Goal: Browse casually: Explore the website without a specific task or goal

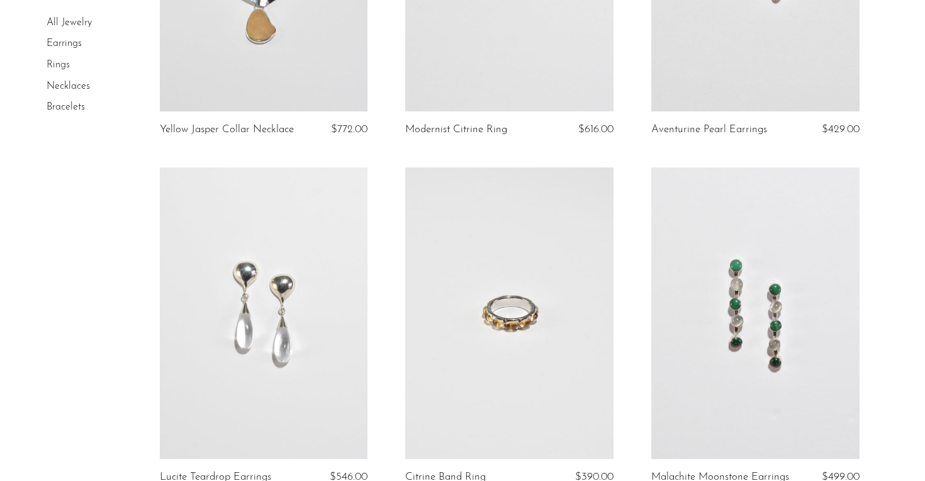
scroll to position [413, 0]
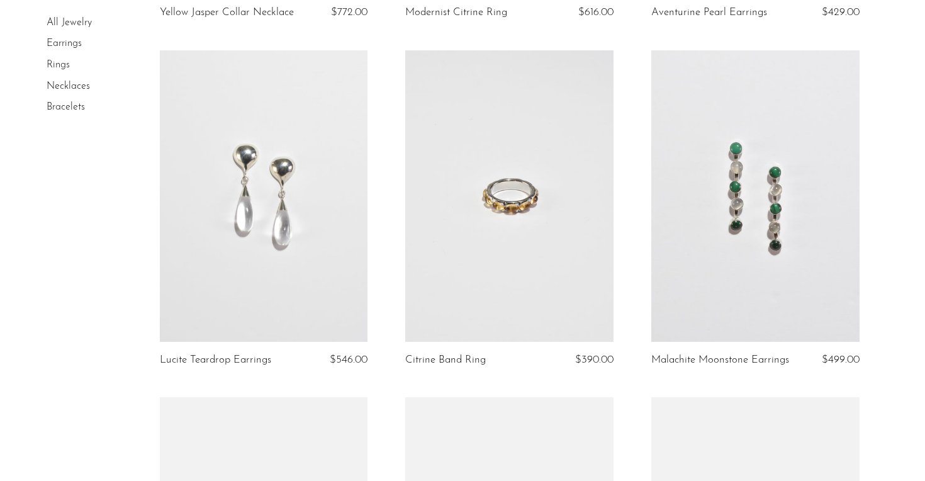
click at [380, 277] on article "Lucite Teardrop Earrings $546.00" at bounding box center [264, 223] width 246 height 347
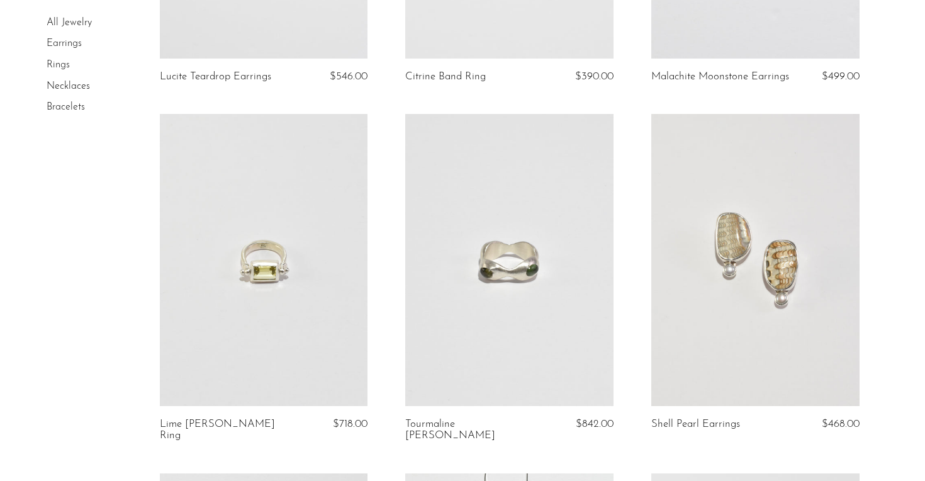
click at [380, 277] on article "Lime Beryl Sling Ring $718.00" at bounding box center [264, 293] width 246 height 359
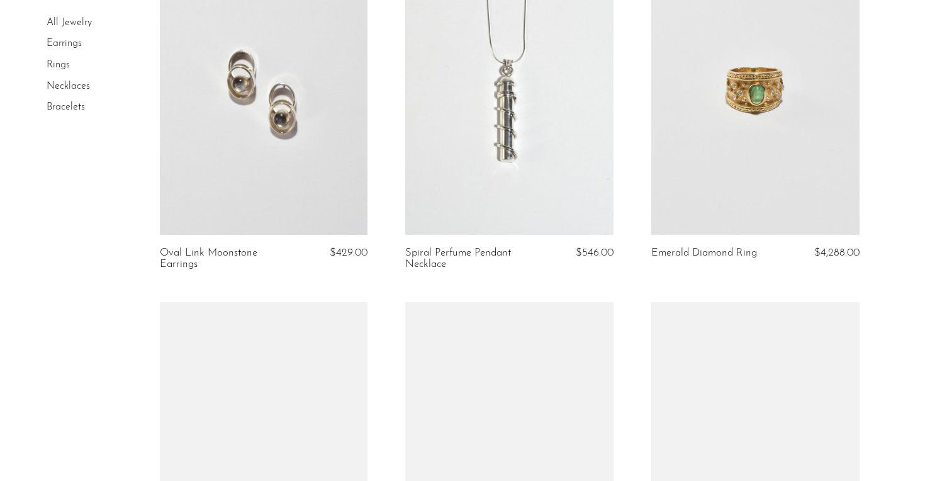
scroll to position [1225, 0]
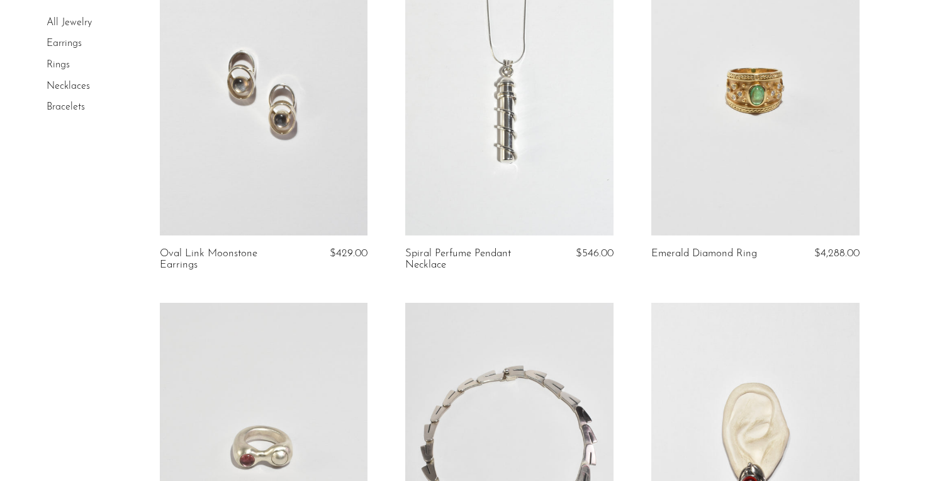
click at [386, 175] on article "Spiral Perfume Pendant Necklace $546.00" at bounding box center [509, 123] width 246 height 359
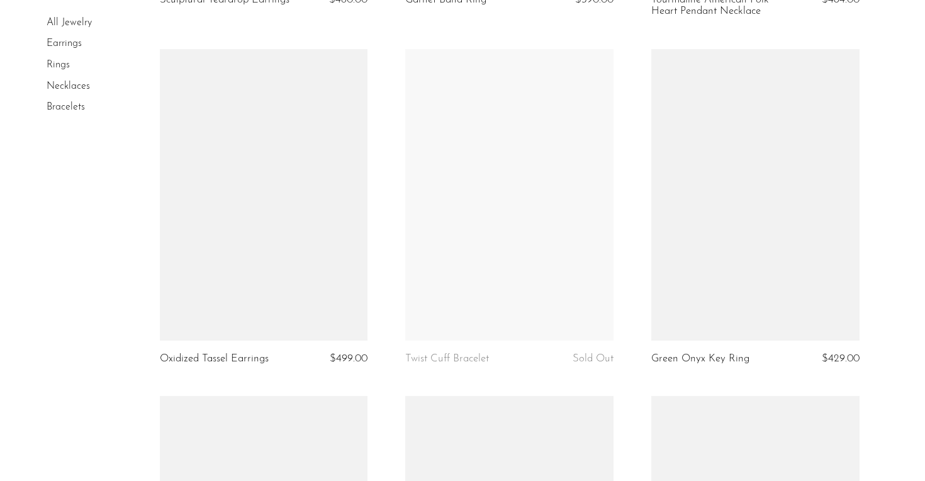
scroll to position [2555, 0]
click at [384, 152] on article "Oxidized Tassel Earrings $499.00" at bounding box center [264, 223] width 246 height 347
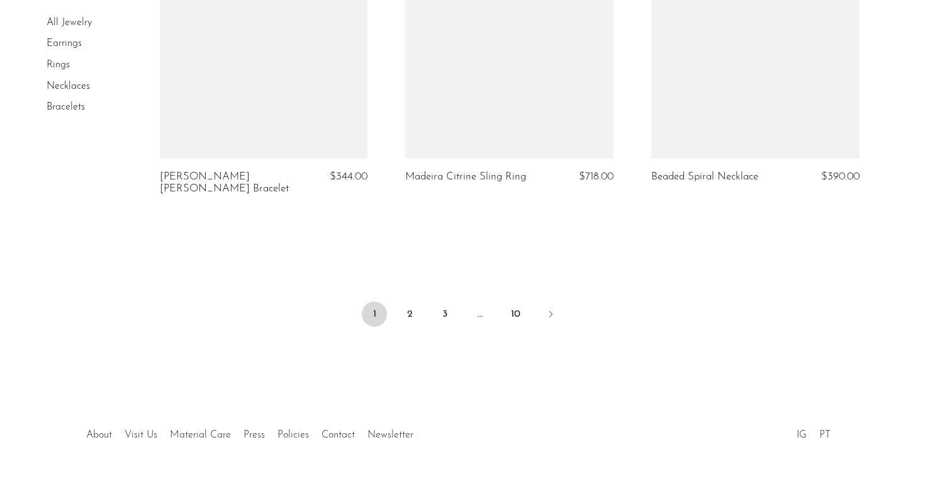
scroll to position [4153, 0]
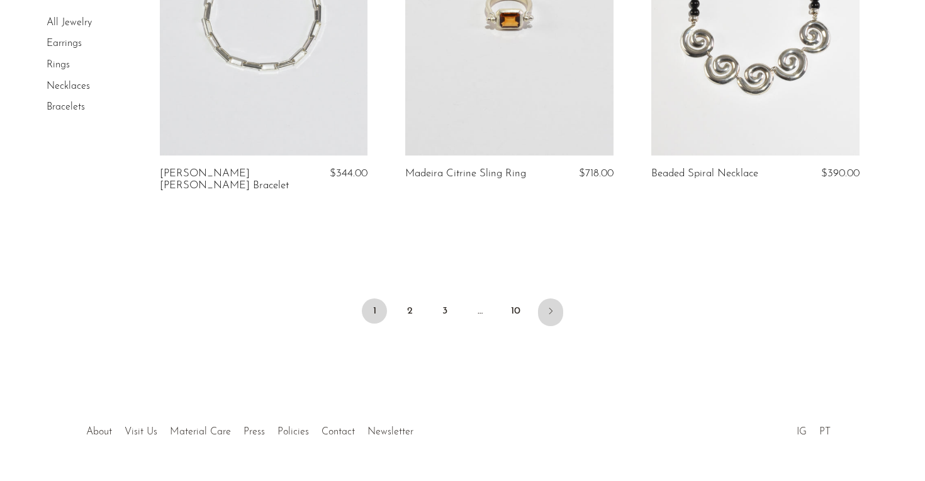
click at [554, 298] on link "Next" at bounding box center [550, 312] width 25 height 28
click at [549, 298] on link "Next" at bounding box center [550, 312] width 25 height 28
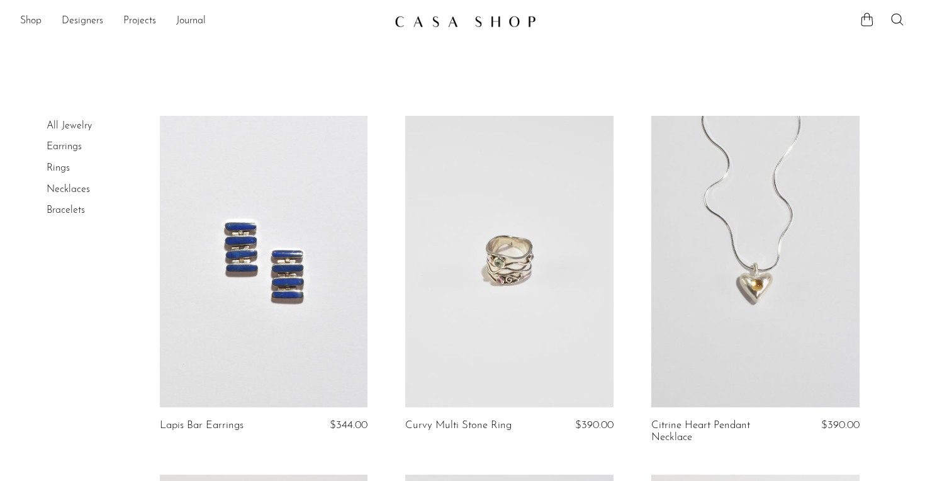
click at [630, 218] on article "Curvy Multi Stone Ring $390.00" at bounding box center [509, 295] width 246 height 359
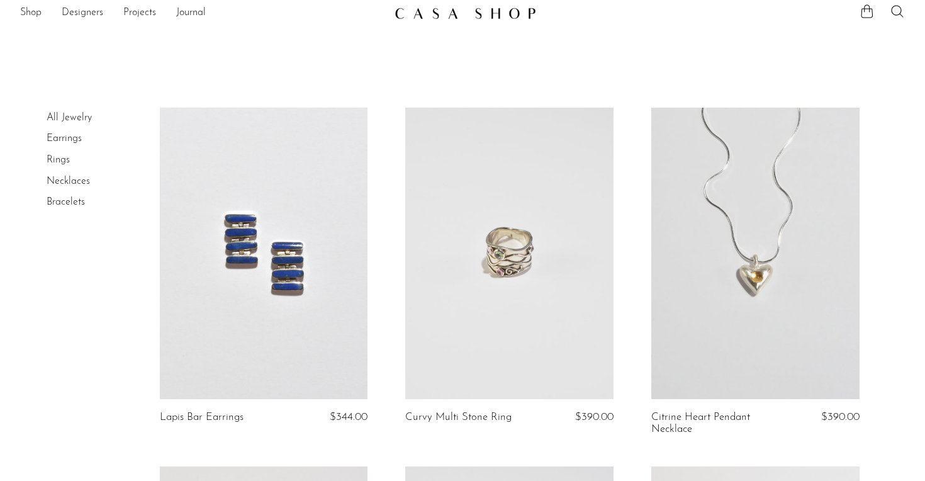
scroll to position [138, 0]
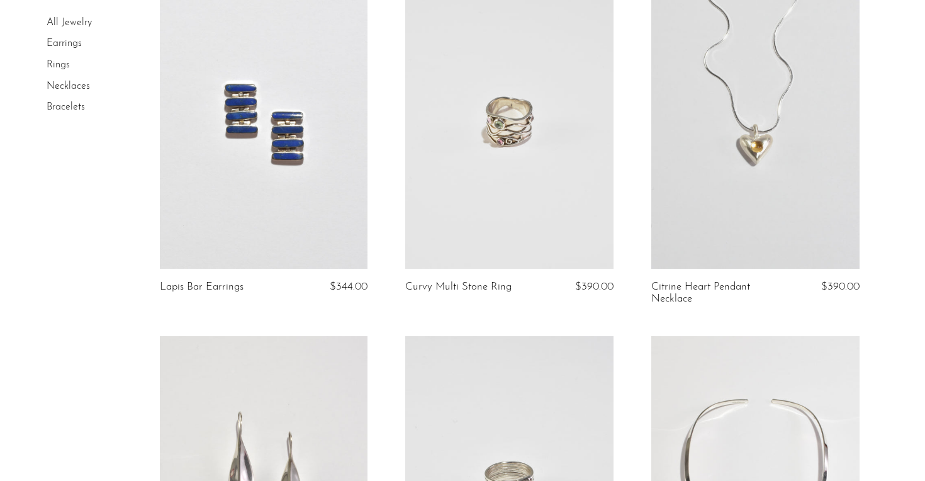
click at [384, 94] on article "Lapis Bar Earrings $344.00" at bounding box center [264, 156] width 246 height 359
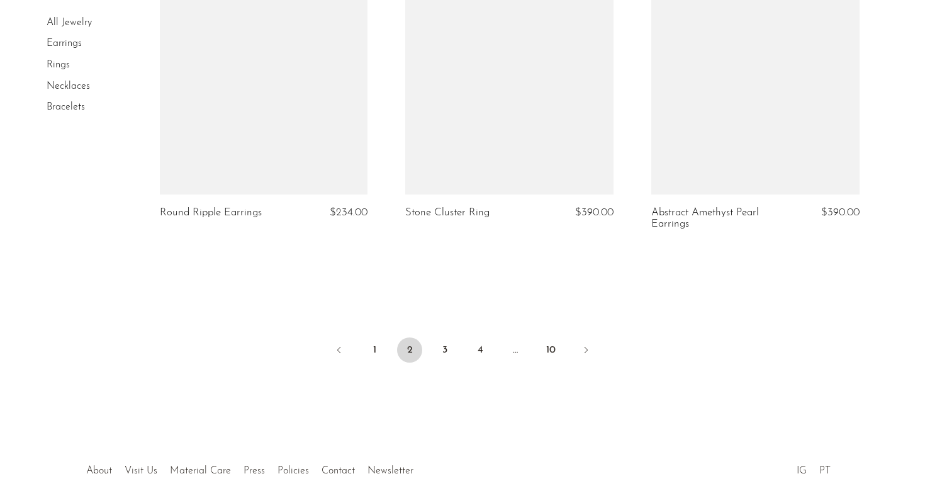
scroll to position [4103, 0]
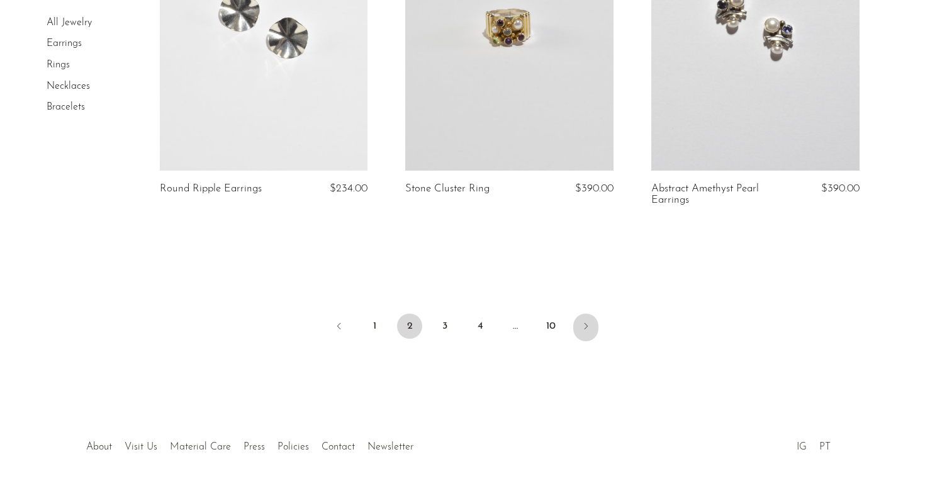
click at [586, 321] on icon "Next" at bounding box center [586, 326] width 10 height 10
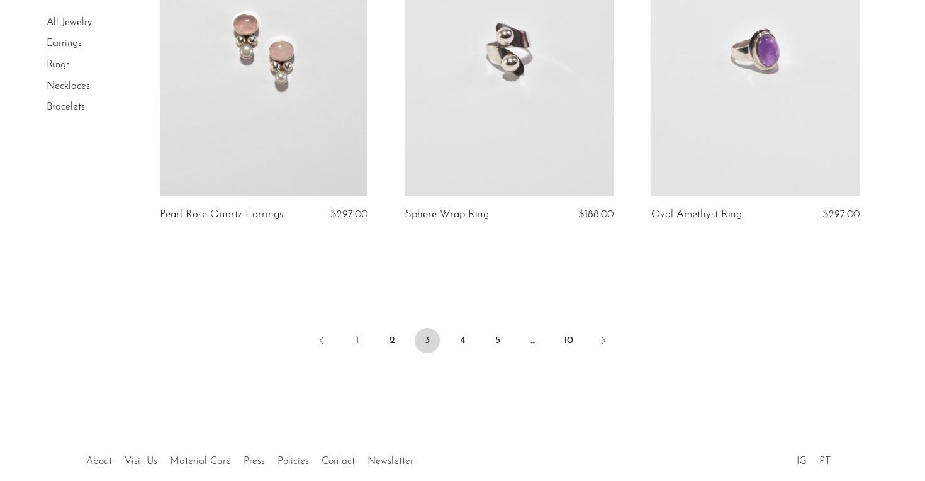
scroll to position [4129, 0]
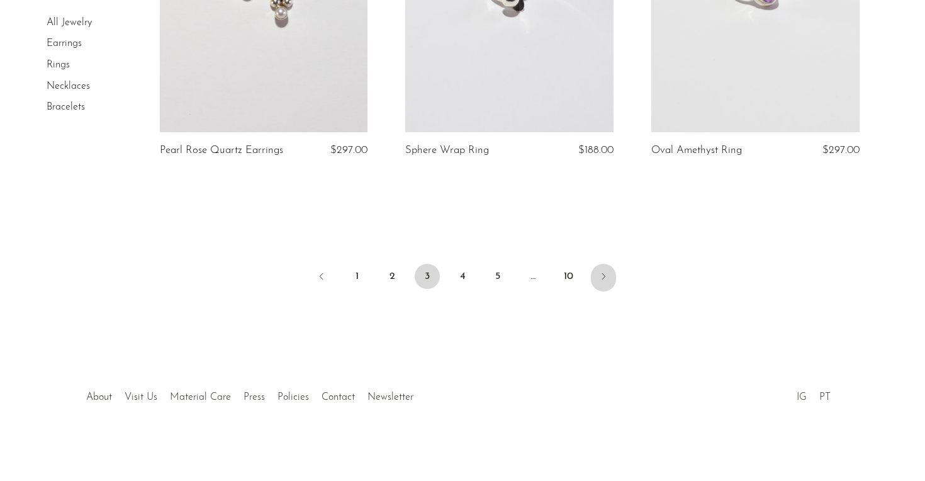
click at [604, 272] on icon "Next" at bounding box center [603, 276] width 10 height 10
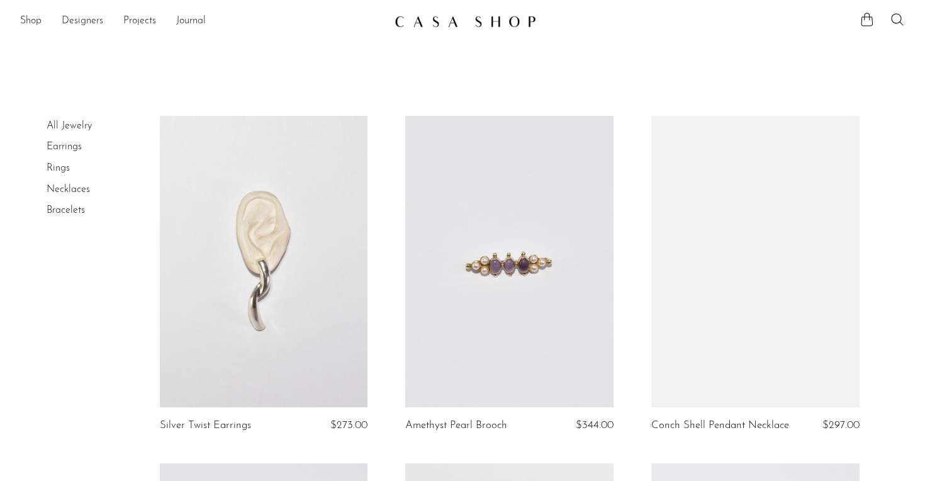
click at [628, 221] on article "Amethyst Pearl Brooch $344.00" at bounding box center [509, 289] width 246 height 347
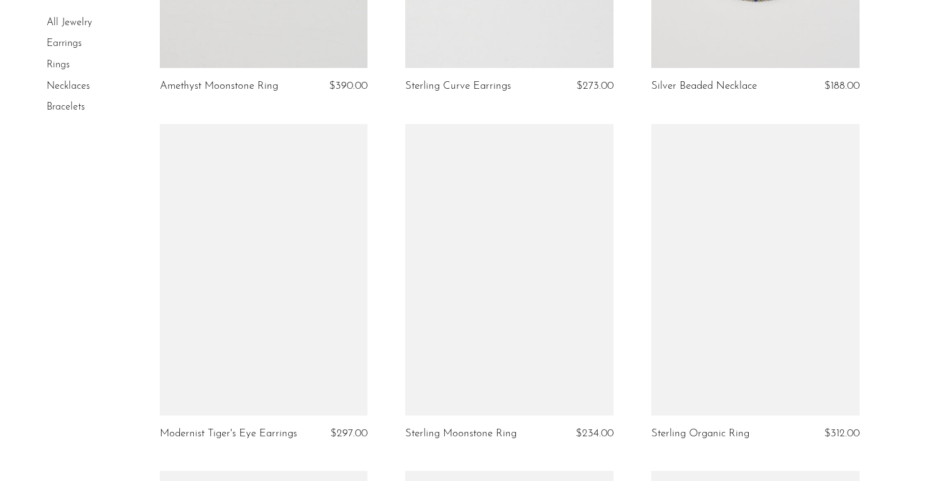
scroll to position [3487, 0]
click at [629, 222] on article "Sterling Moonstone Ring $234.00" at bounding box center [509, 298] width 246 height 347
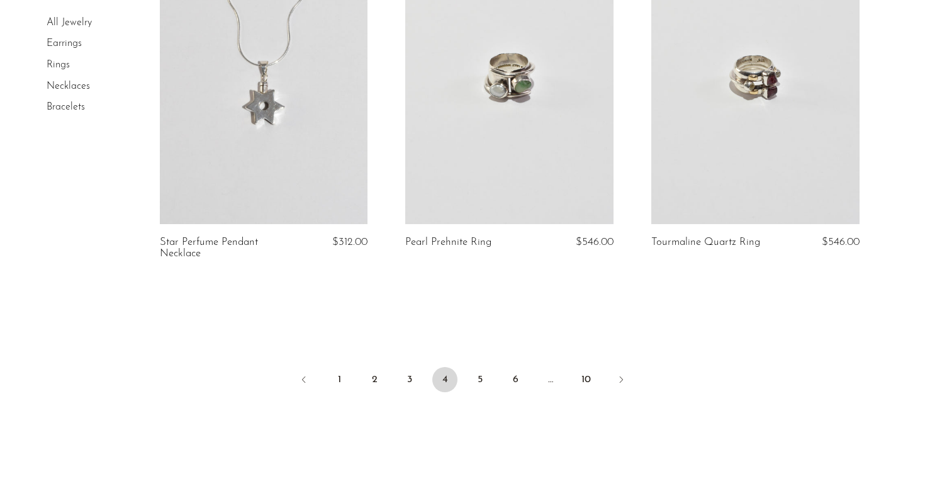
scroll to position [4116, 0]
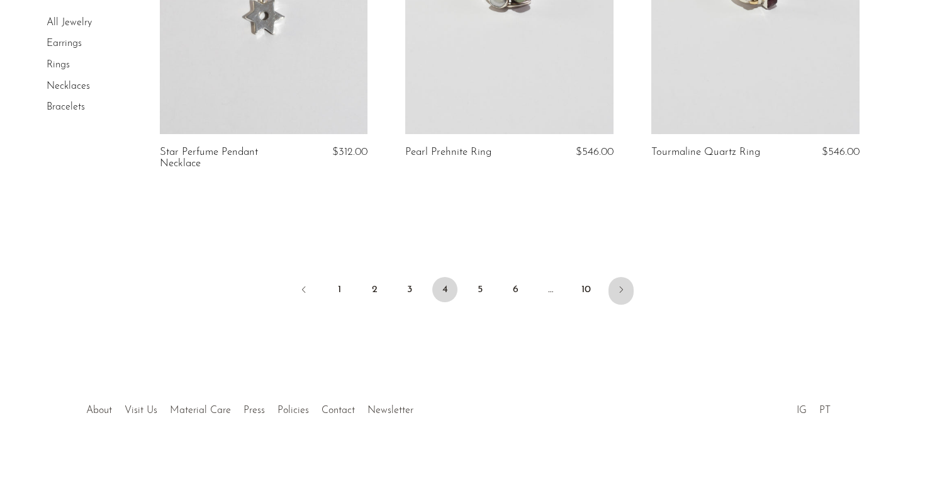
click at [621, 290] on icon "Next" at bounding box center [621, 289] width 10 height 10
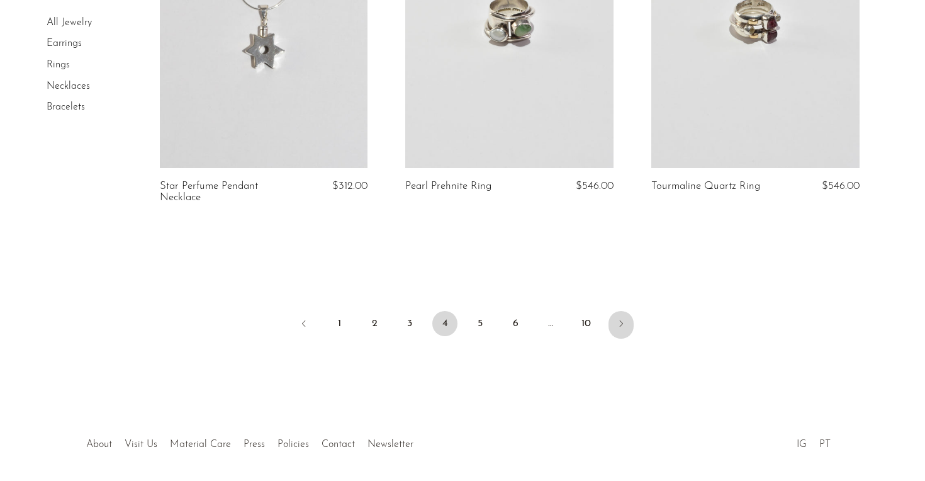
scroll to position [4063, 0]
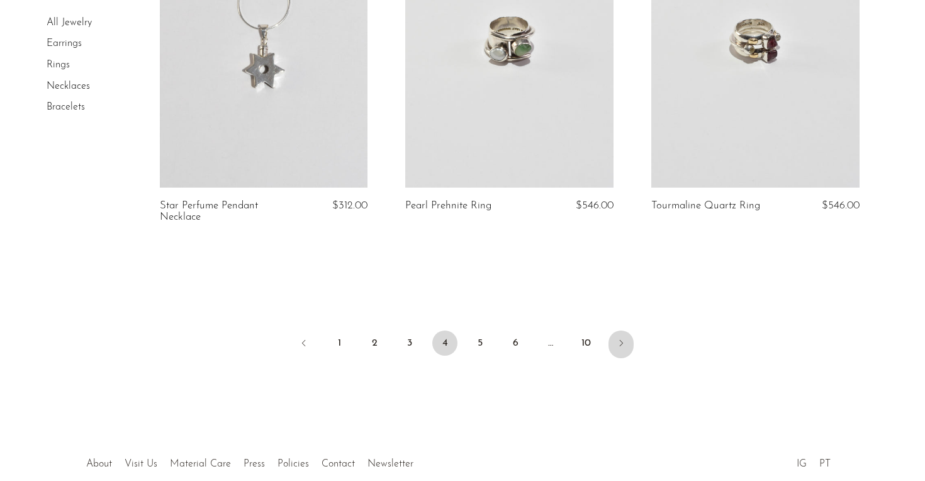
click at [622, 339] on icon "Next" at bounding box center [621, 343] width 10 height 10
click at [482, 345] on link "5" at bounding box center [480, 342] width 25 height 25
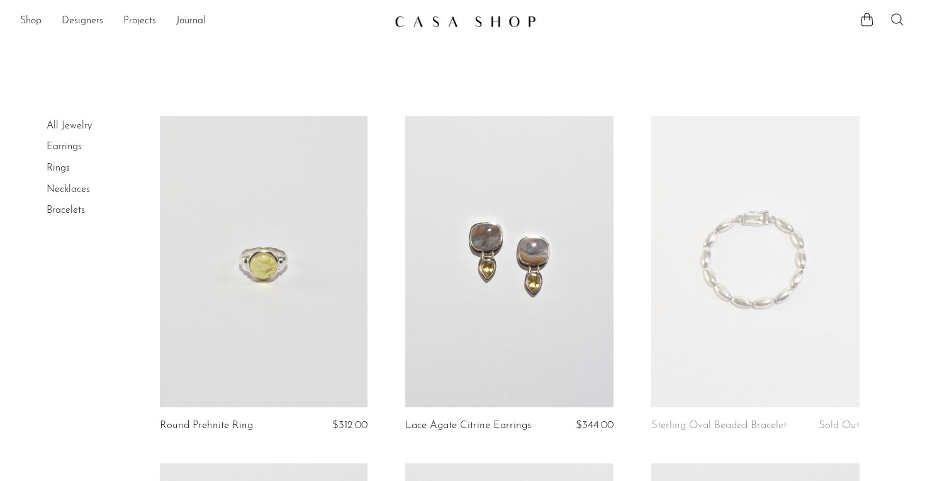
click at [383, 159] on article "Round Prehnite Ring $312.00" at bounding box center [264, 289] width 246 height 347
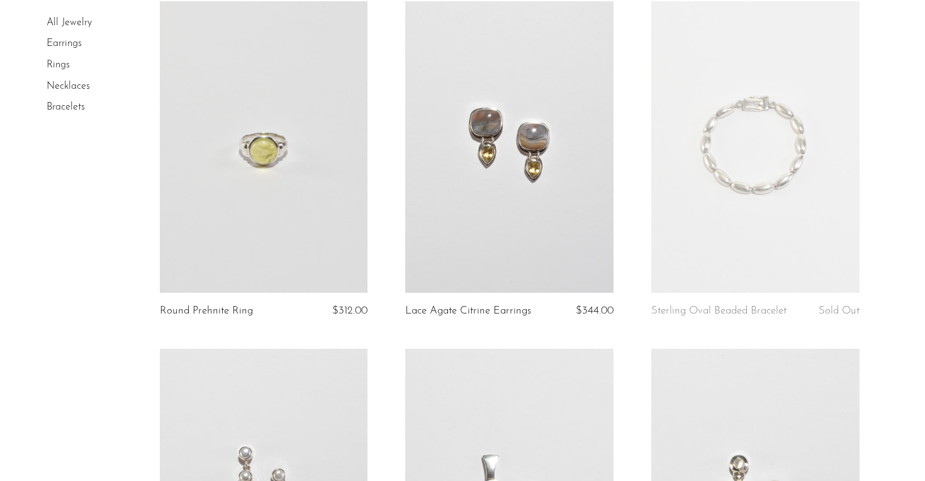
scroll to position [116, 0]
click at [380, 190] on article "Round Prehnite Ring $312.00" at bounding box center [264, 172] width 246 height 347
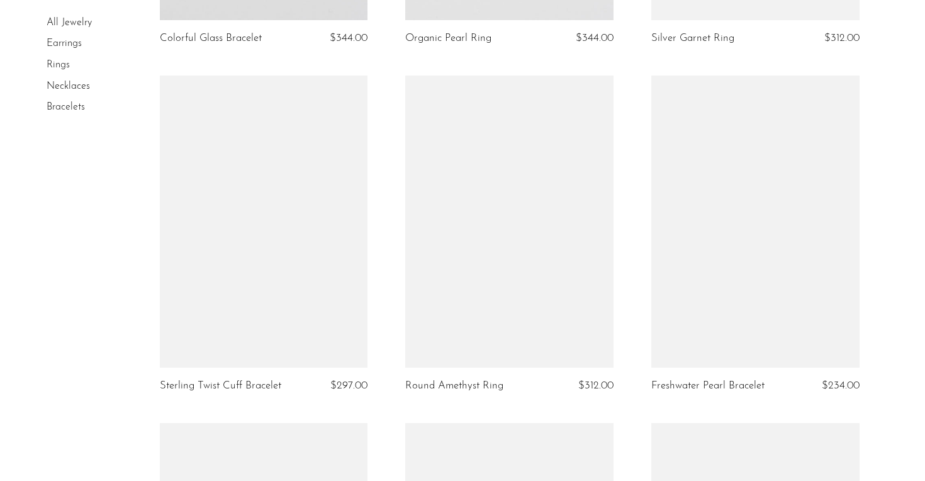
scroll to position [1756, 0]
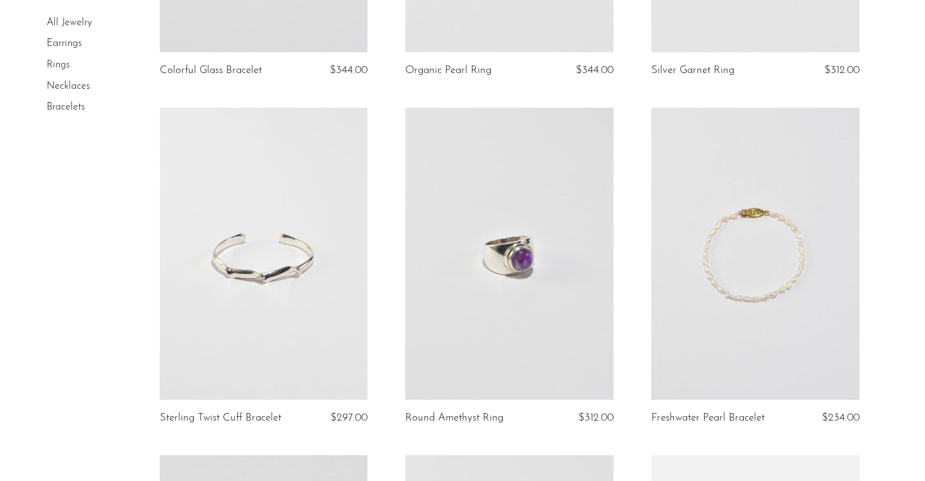
click at [385, 190] on article "Sterling Twist Cuff Bracelet $297.00" at bounding box center [264, 281] width 246 height 347
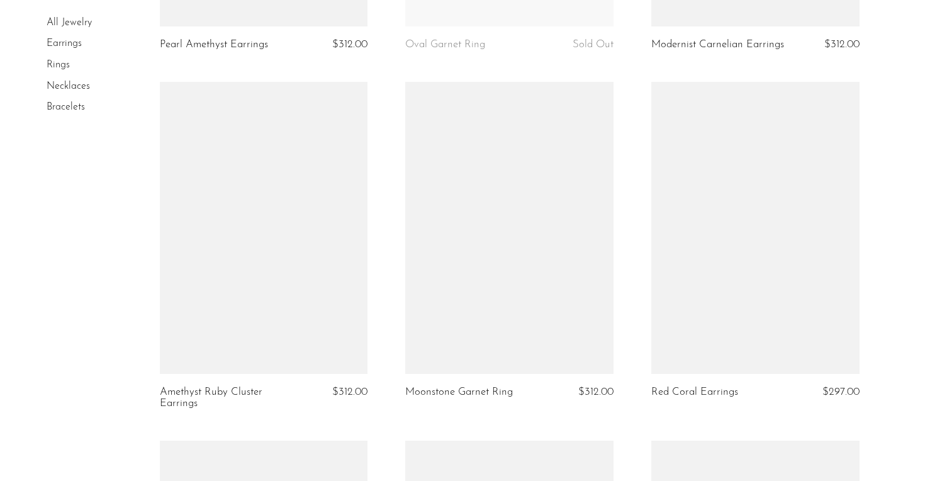
scroll to position [3536, 0]
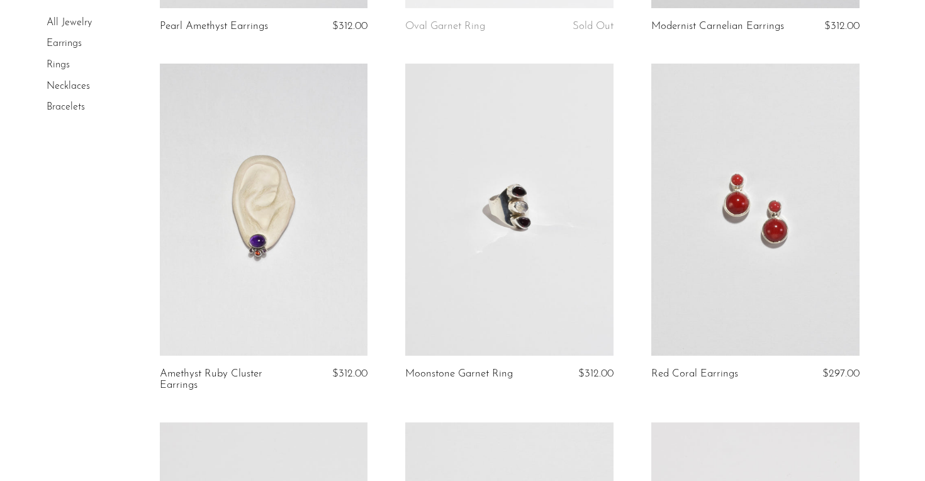
click at [385, 190] on article "Amethyst Ruby Cluster Earrings $312.00" at bounding box center [264, 243] width 246 height 359
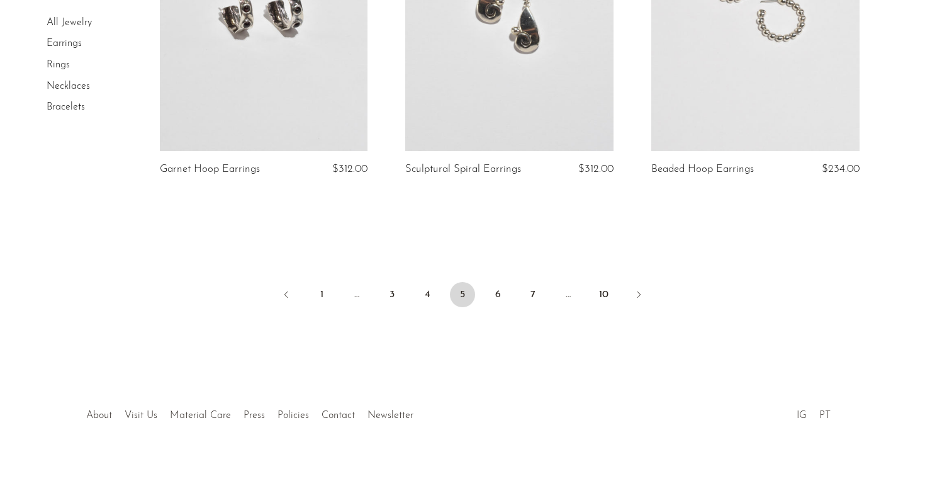
scroll to position [4117, 0]
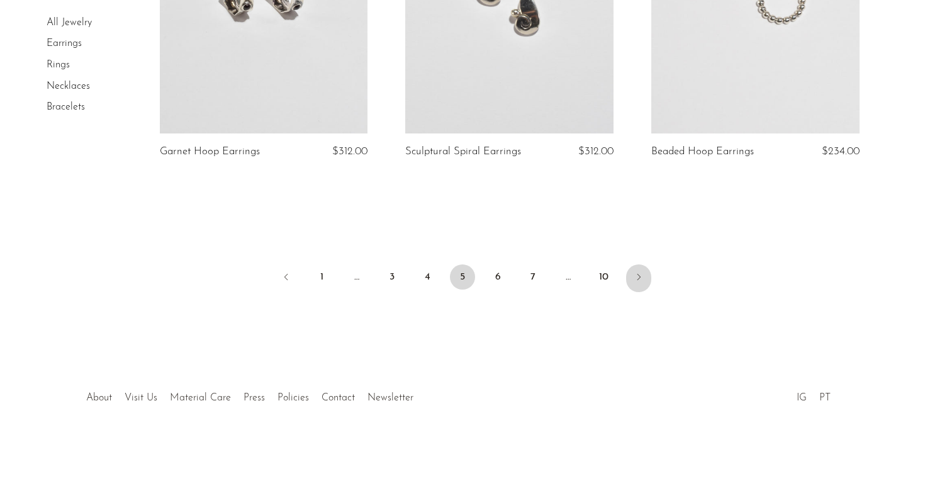
click at [641, 281] on icon "Next" at bounding box center [639, 277] width 10 height 10
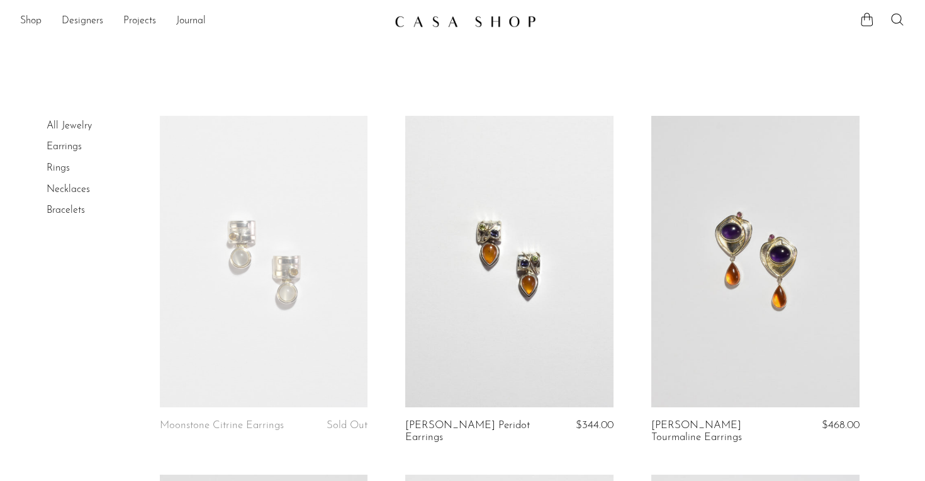
click at [631, 280] on article "[PERSON_NAME] Peridot Earrings $344.00" at bounding box center [509, 295] width 246 height 359
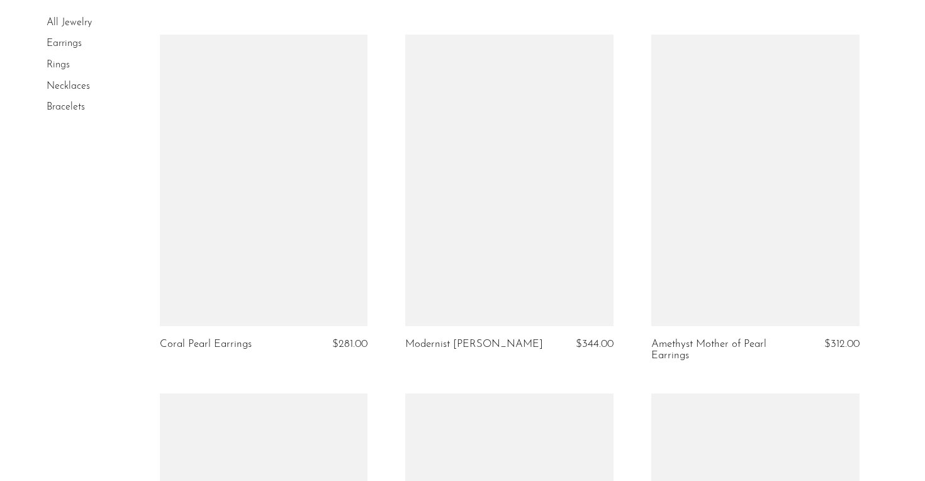
scroll to position [2588, 0]
